Goal: Navigation & Orientation: Find specific page/section

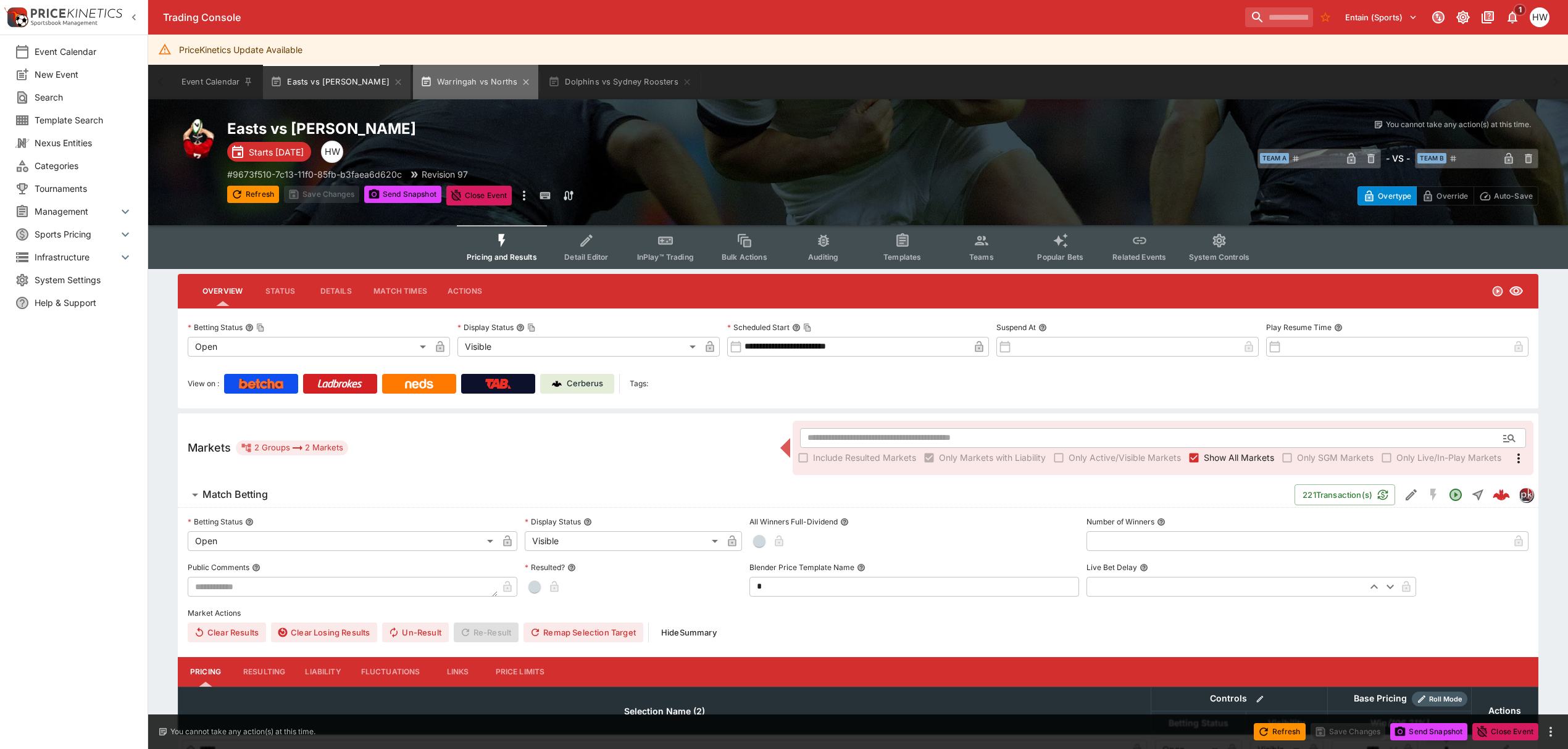
click at [413, 79] on button "Warringah vs Norths" at bounding box center [475, 82] width 125 height 35
